Goal: Check status: Check status

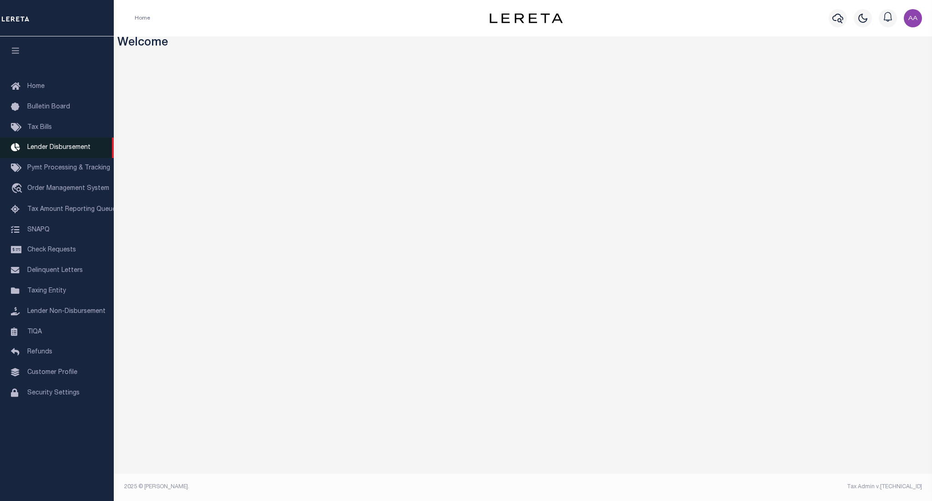
click at [58, 149] on span "Lender Disbursement" at bounding box center [58, 147] width 63 height 6
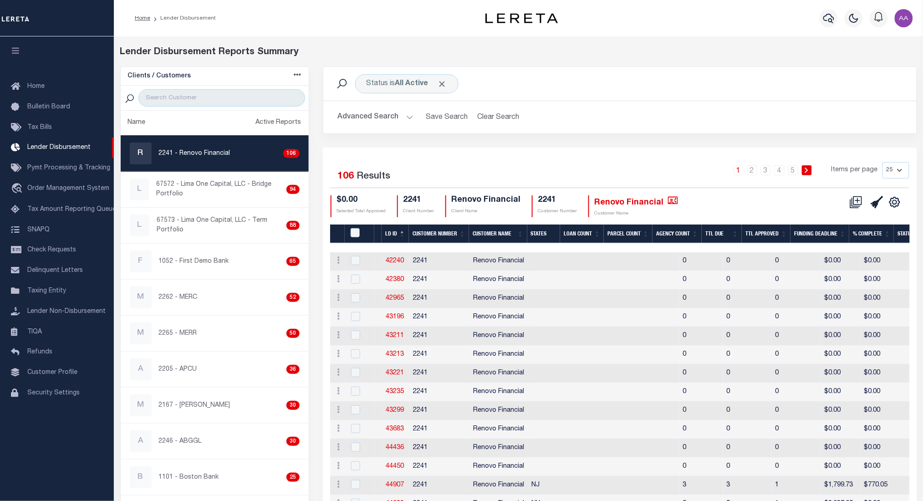
click at [398, 244] on div at bounding box center [808, 247] width 957 height 9
click at [393, 235] on th "LD ID" at bounding box center [395, 233] width 27 height 19
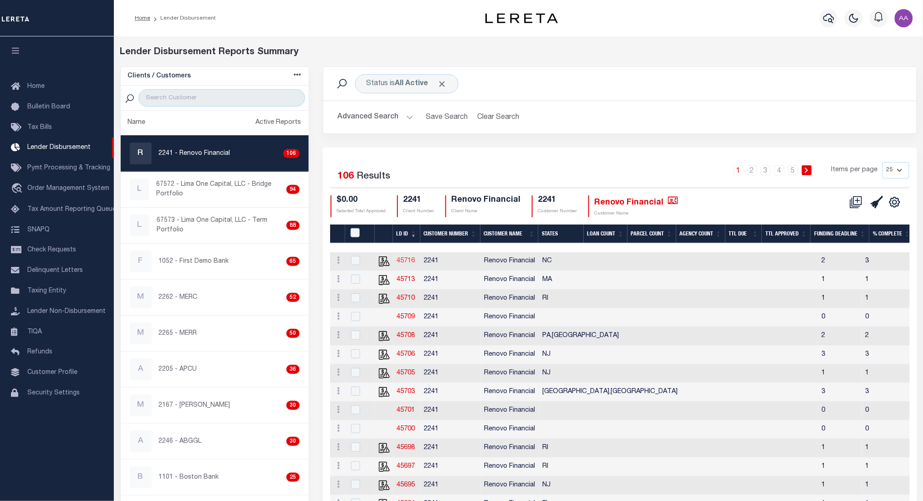
click at [406, 261] on link "45716" at bounding box center [406, 261] width 18 height 6
checkbox input "true"
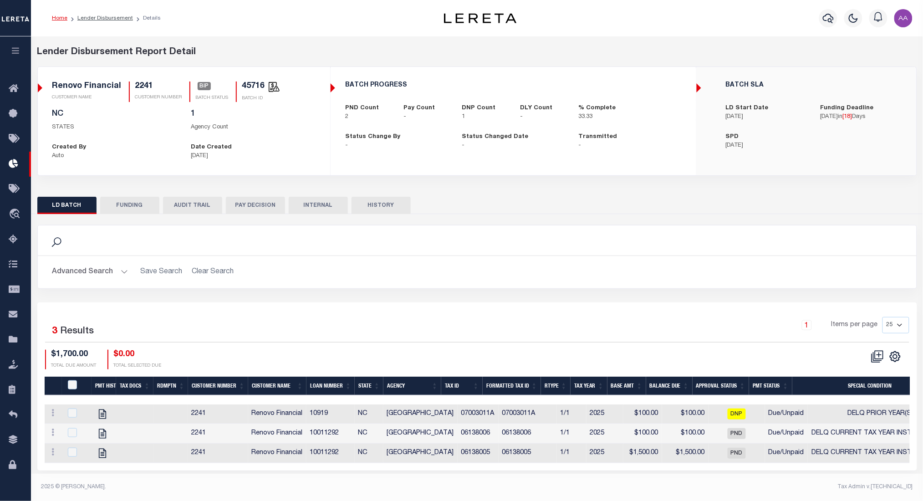
click at [244, 204] on button "PAY DECISION" at bounding box center [255, 205] width 59 height 17
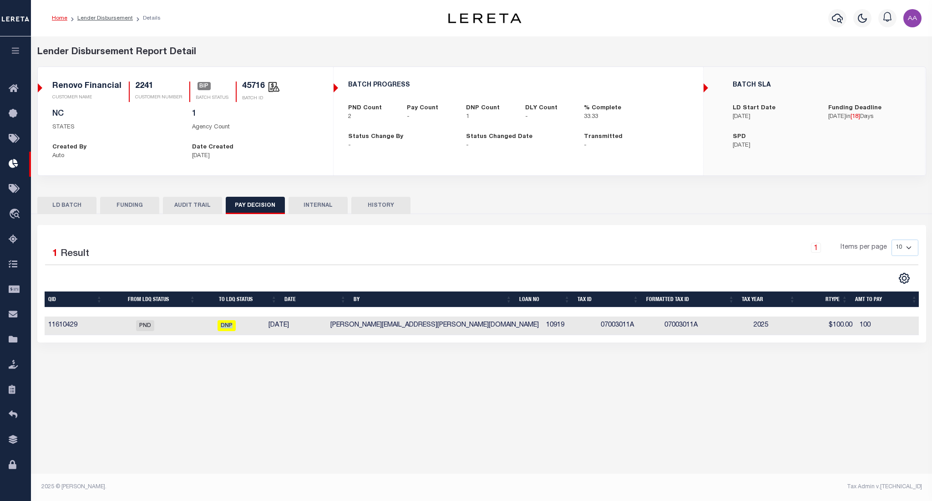
drag, startPoint x: 216, startPoint y: 327, endPoint x: 285, endPoint y: 328, distance: 69.7
click at [285, 328] on tr "11610429 PND DNP [DATE] [PERSON_NAME][EMAIL_ADDRESS][PERSON_NAME][DOMAIN_NAME] …" at bounding box center [483, 325] width 877 height 19
click at [384, 328] on td "[PERSON_NAME][EMAIL_ADDRESS][PERSON_NAME][DOMAIN_NAME]" at bounding box center [435, 325] width 216 height 19
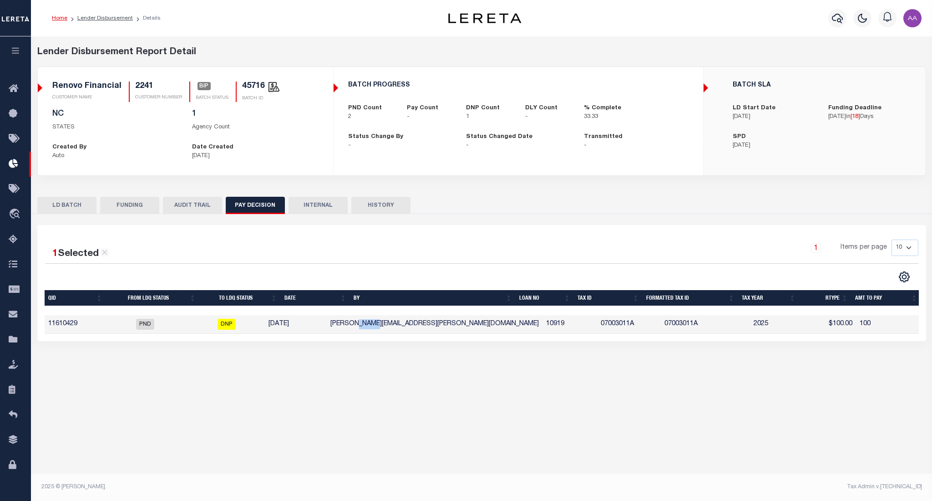
click at [384, 328] on td "[PERSON_NAME][EMAIL_ADDRESS][PERSON_NAME][DOMAIN_NAME]" at bounding box center [435, 324] width 216 height 19
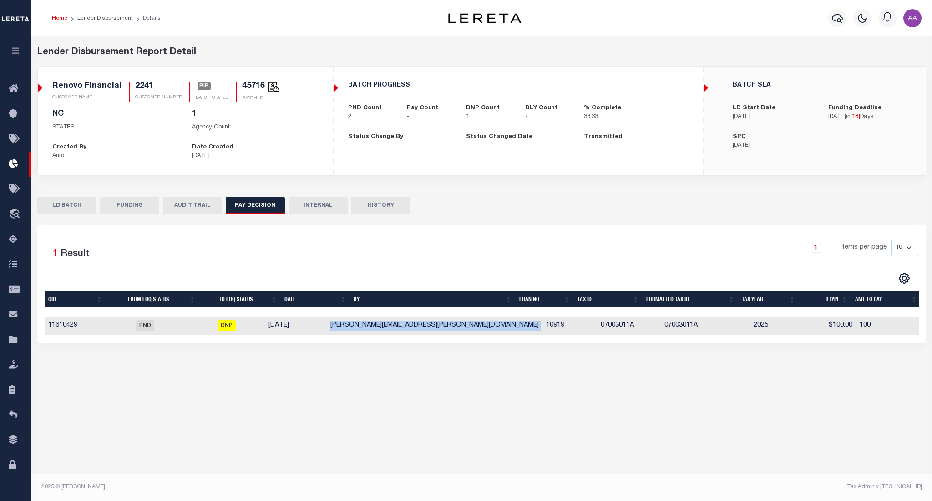
click at [384, 328] on td "[PERSON_NAME][EMAIL_ADDRESS][PERSON_NAME][DOMAIN_NAME]" at bounding box center [435, 325] width 216 height 19
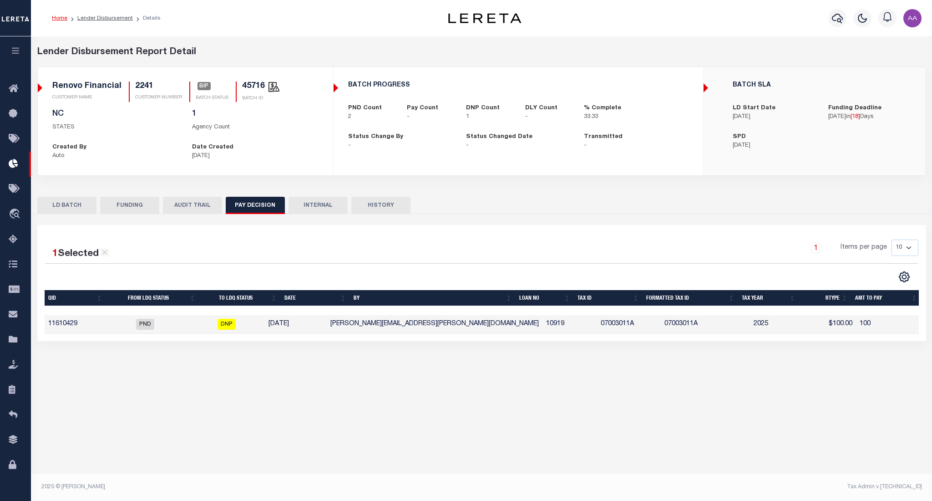
click at [281, 260] on div "1 Items per page 10 25 50 100" at bounding box center [593, 251] width 652 height 24
click at [333, 239] on div "1 Selected 1 Result 1 Items per page 10 25 50 100" at bounding box center [481, 283] width 889 height 116
click at [376, 210] on button "HISTORY" at bounding box center [381, 205] width 59 height 17
